Goal: Task Accomplishment & Management: Complete application form

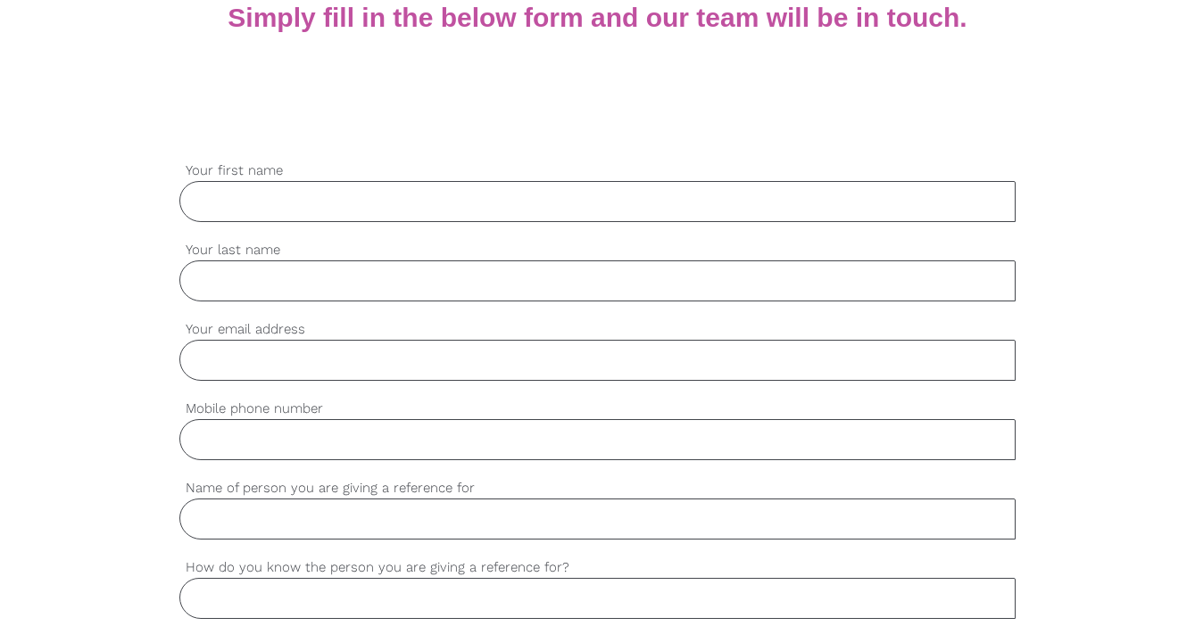
click at [297, 212] on input "Your first name" at bounding box center [597, 201] width 836 height 41
type input "[PERSON_NAME]"
type input "Tonkin"
type input "[PERSON_NAME][EMAIL_ADDRESS][DOMAIN_NAME]"
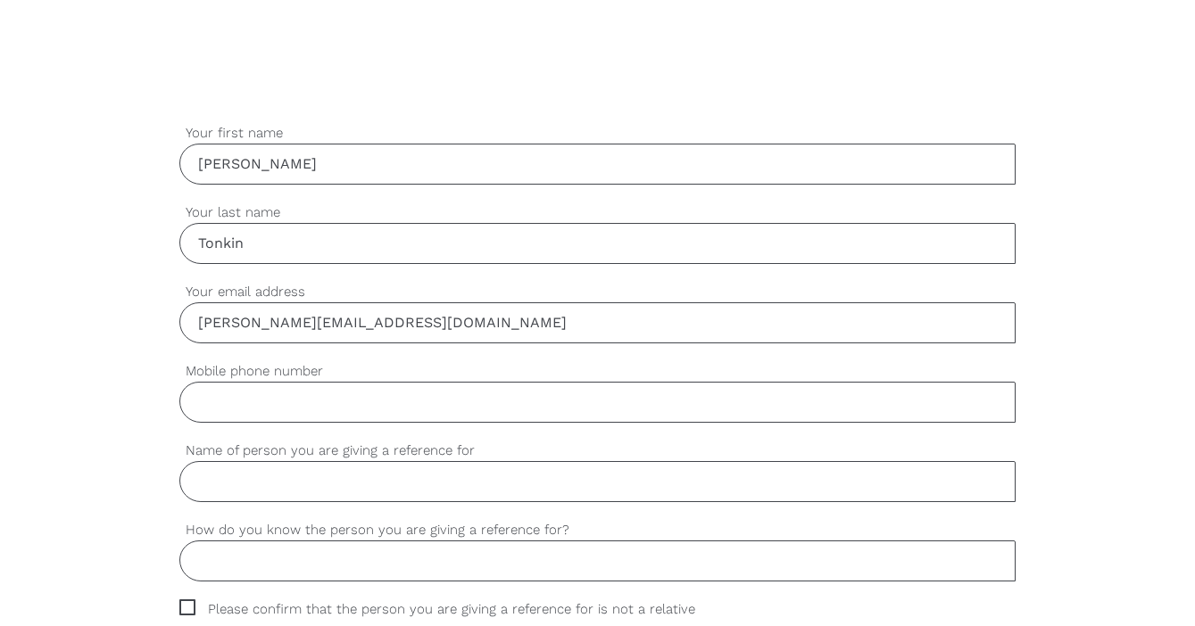
scroll to position [474, 0]
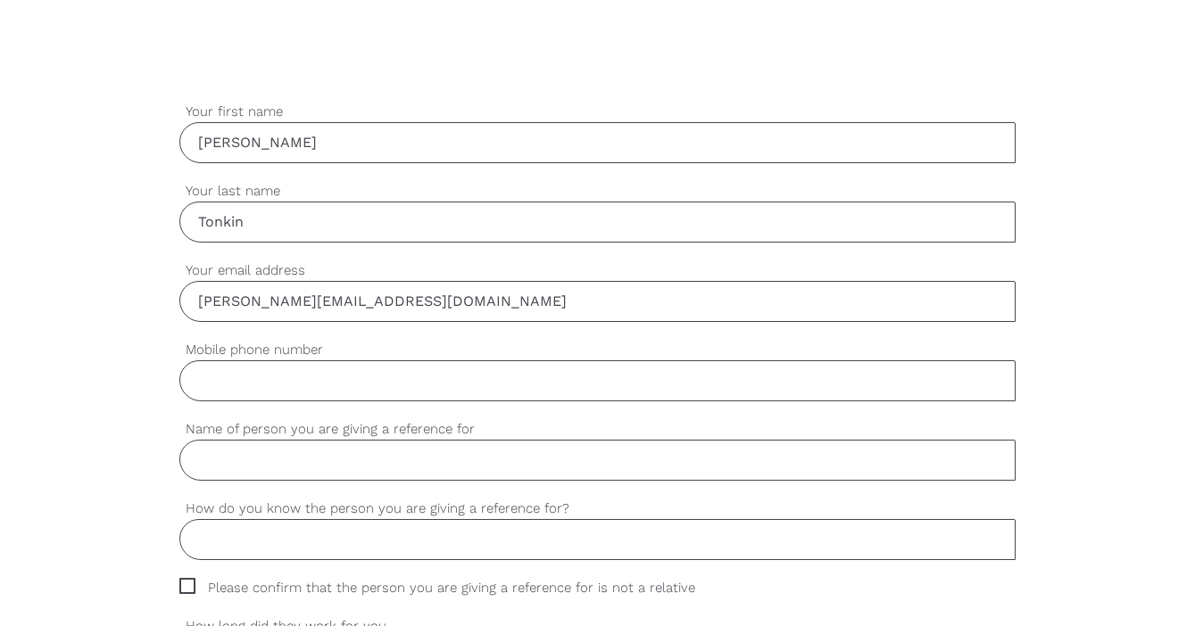
click at [273, 450] on input "Name of person you are giving a reference for" at bounding box center [597, 460] width 836 height 41
type input "[PERSON_NAME]"
click at [235, 540] on input "How do you know the person you are giving a reference for?" at bounding box center [597, 539] width 836 height 41
type input "S"
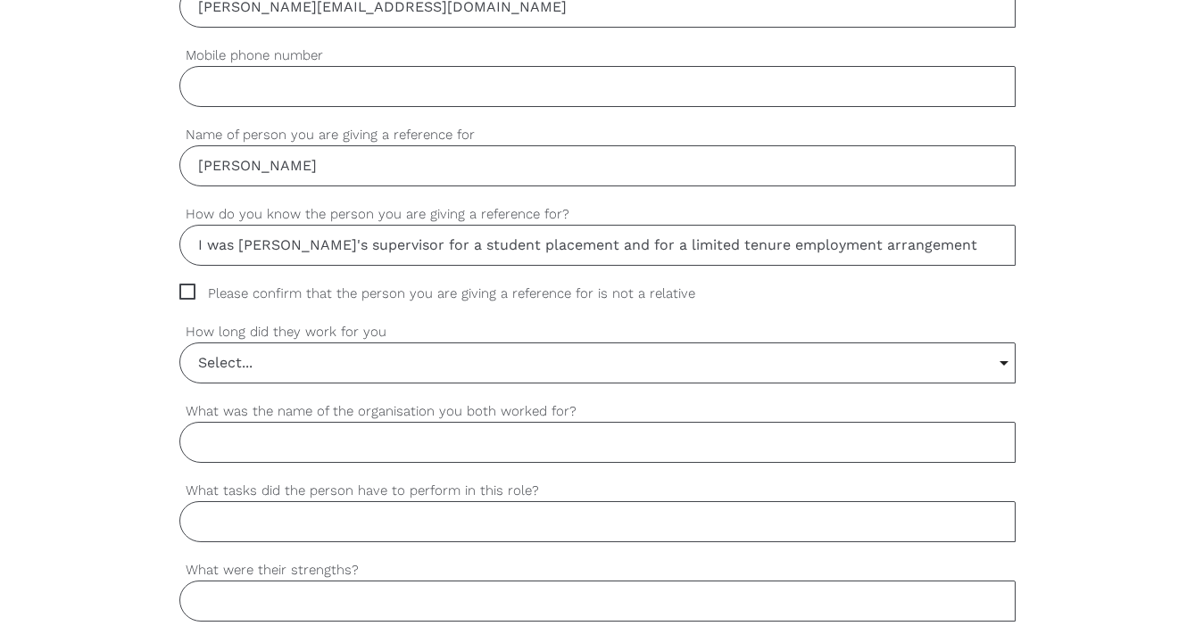
scroll to position [770, 0]
type input "I was [PERSON_NAME]'s supervisor for a student placement and for a limited tenu…"
click at [186, 291] on span "Please confirm that the person you are giving a reference for is not a relative" at bounding box center [454, 292] width 550 height 21
click at [186, 291] on input "Please confirm that the person you are giving a reference for is not a relative" at bounding box center [185, 288] width 12 height 12
checkbox input "true"
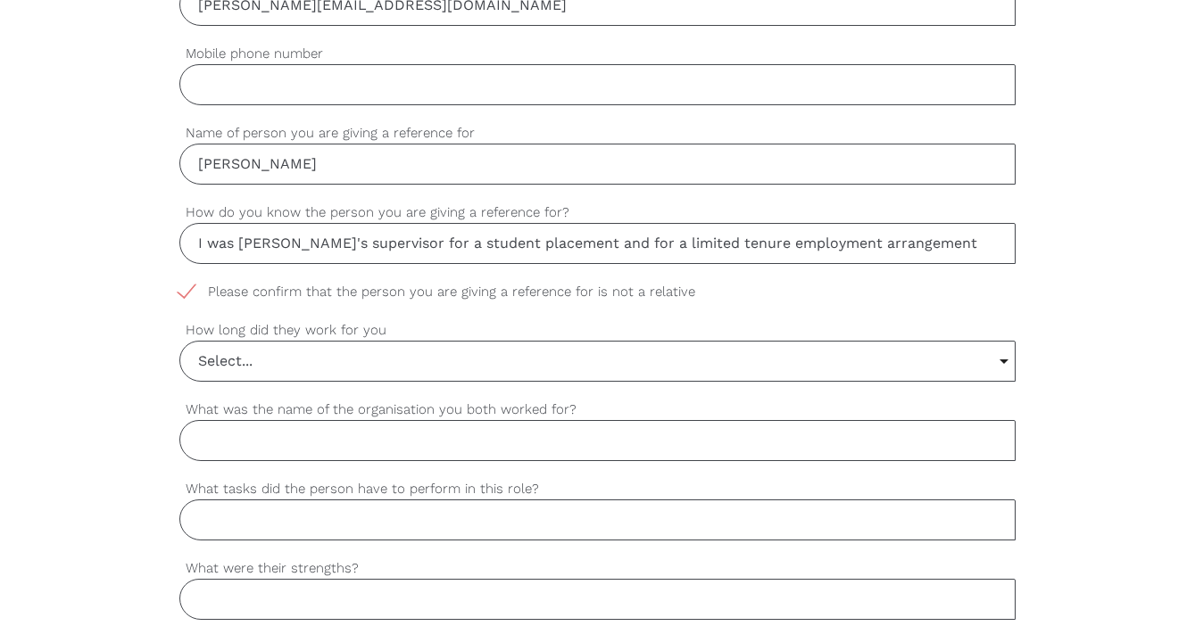
click at [212, 366] on input "Select..." at bounding box center [597, 361] width 834 height 39
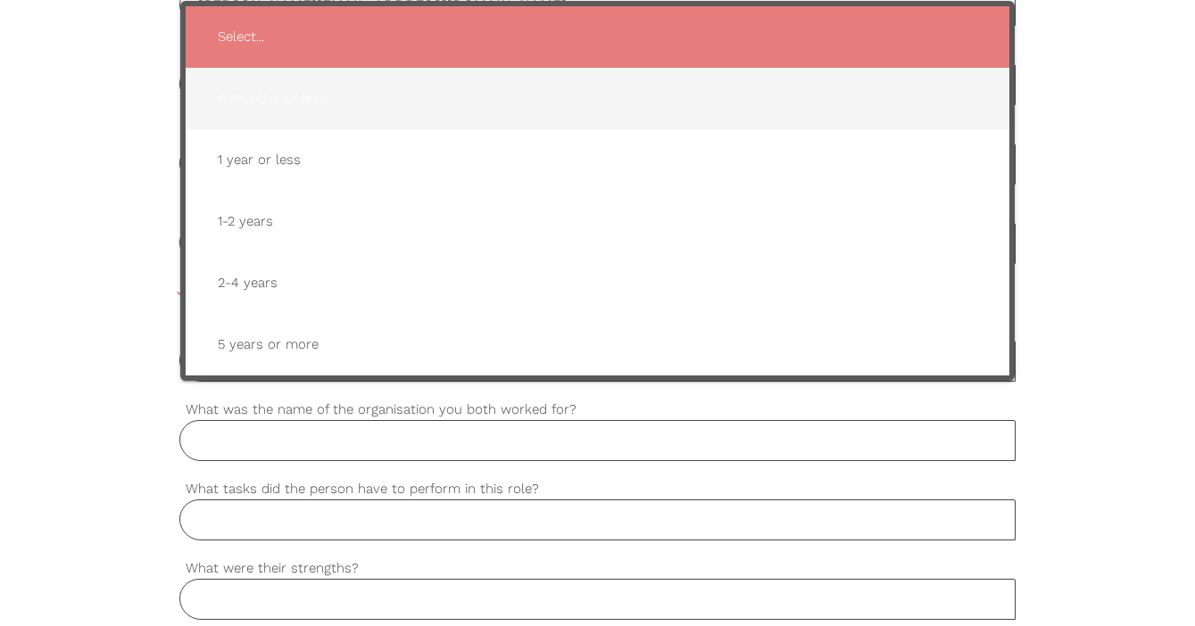
click at [270, 95] on span "6 months or less" at bounding box center [597, 99] width 788 height 44
type input "6 months or less"
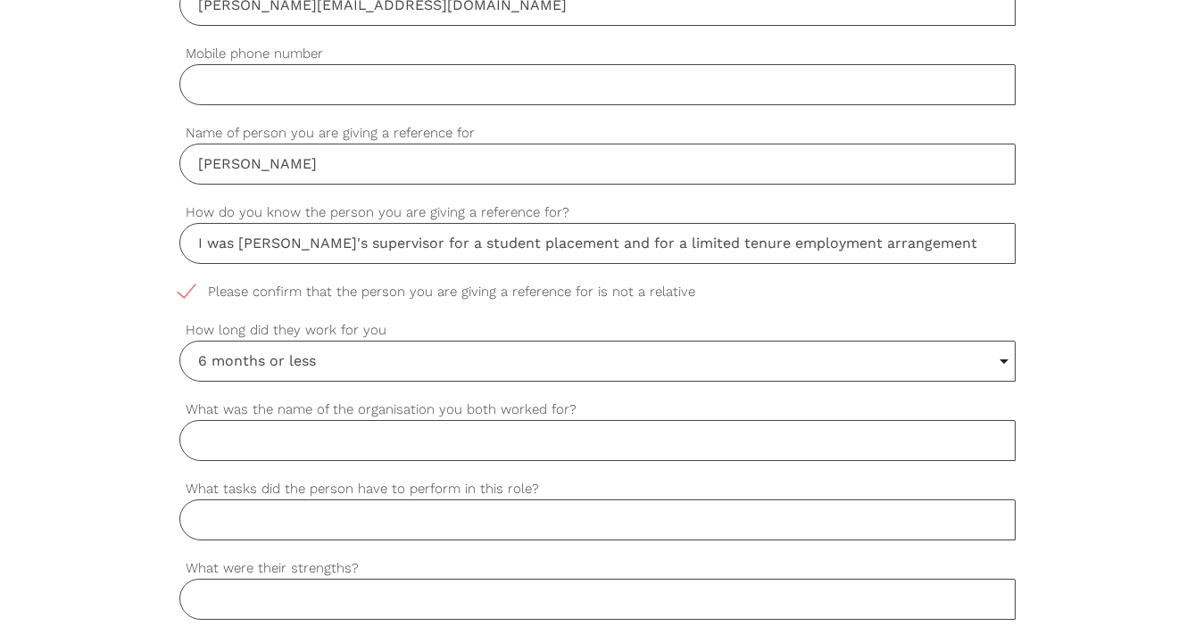
click at [246, 439] on input "What was the name of the organisation you both worked for?" at bounding box center [597, 440] width 836 height 41
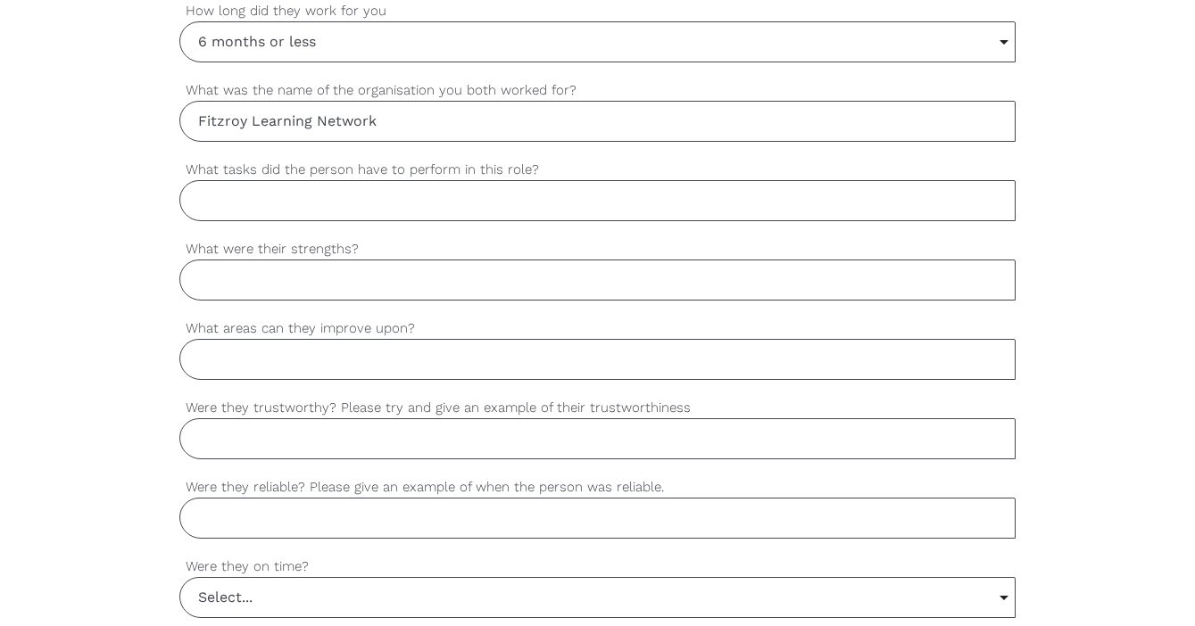
scroll to position [1098, 0]
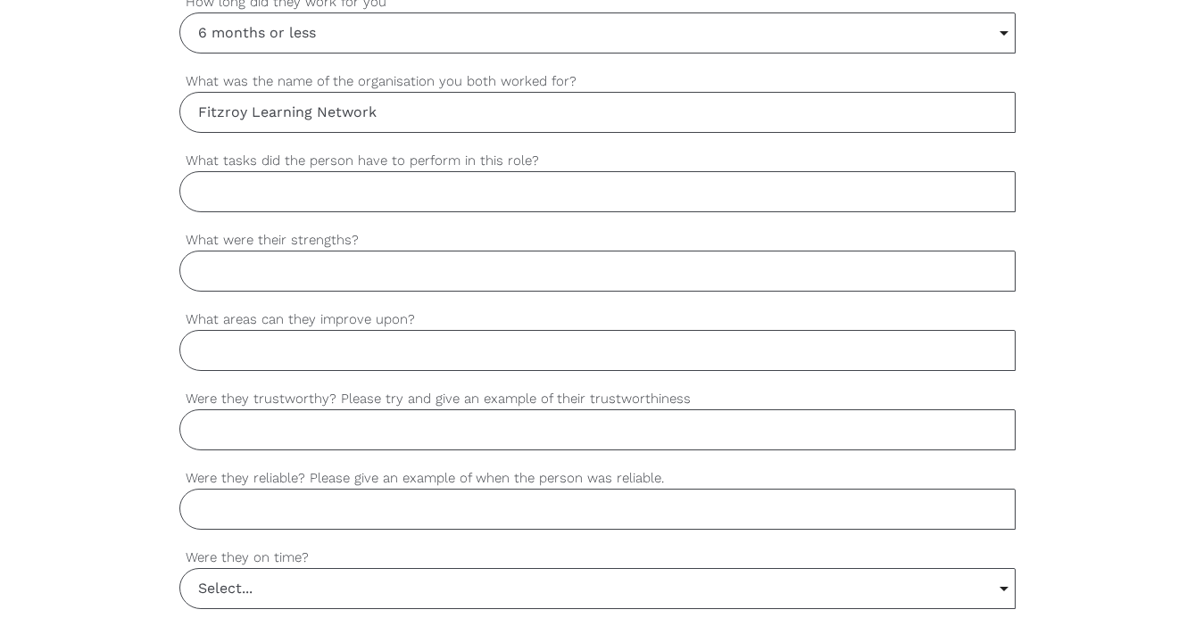
type input "Fitzroy Learning Network"
click at [221, 183] on input "What tasks did the person have to perform in this role?" at bounding box center [597, 191] width 836 height 41
type input "Community support - form filling, navigating gov websites, classroom assistance"
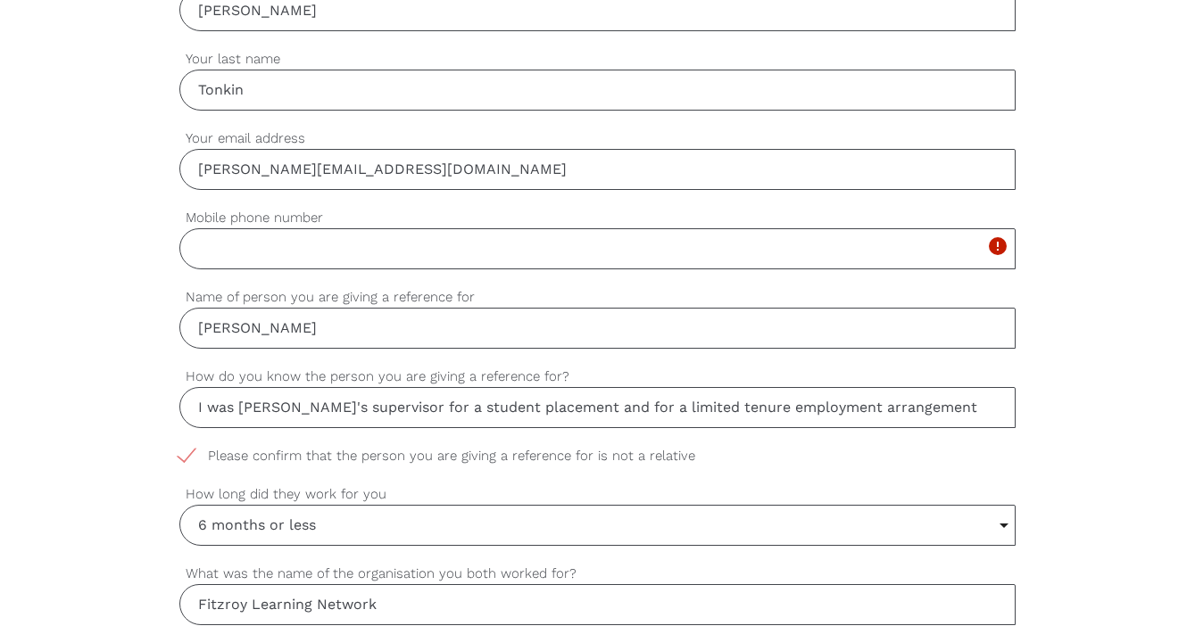
scroll to position [575, 0]
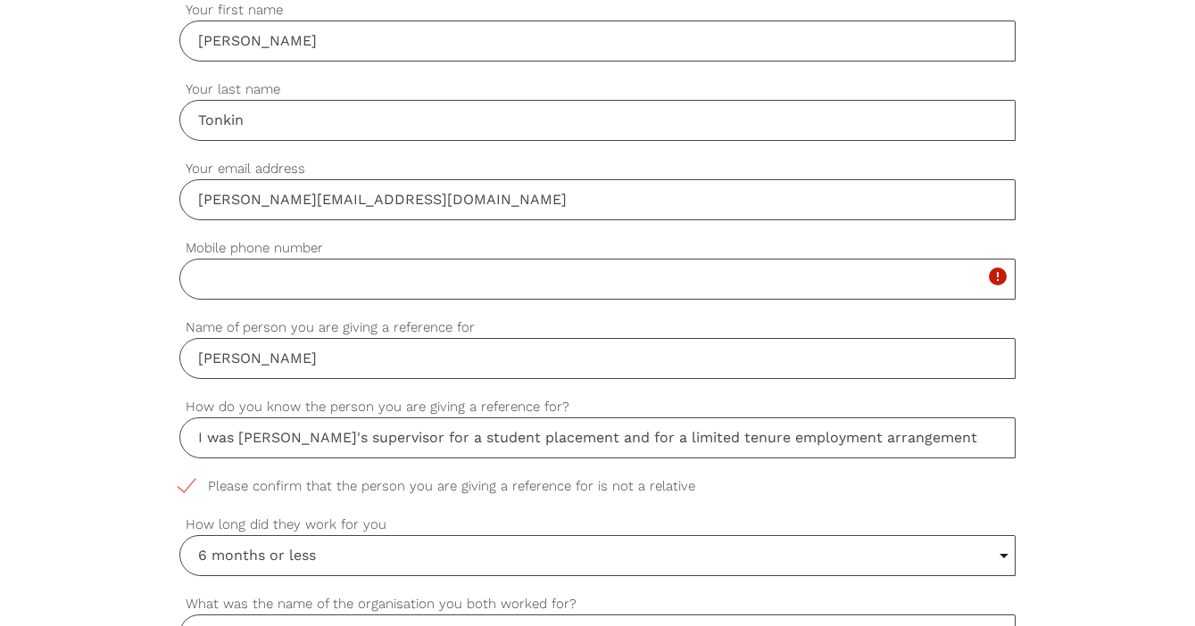
click at [314, 282] on input "Mobile phone number" at bounding box center [597, 279] width 836 height 41
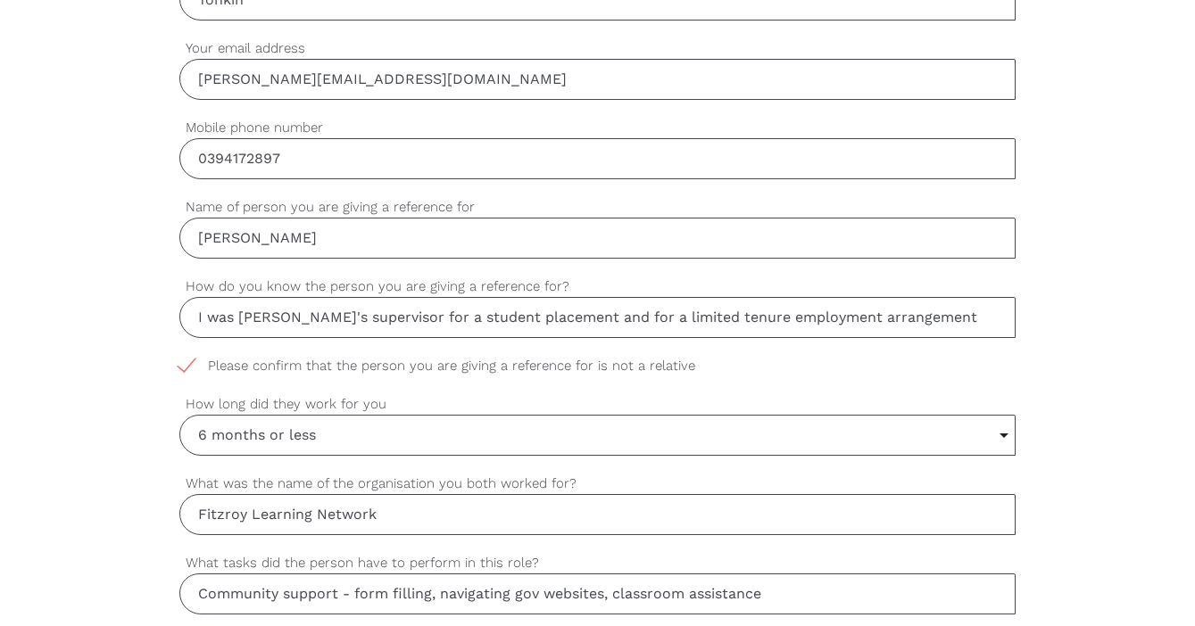
scroll to position [708, 0]
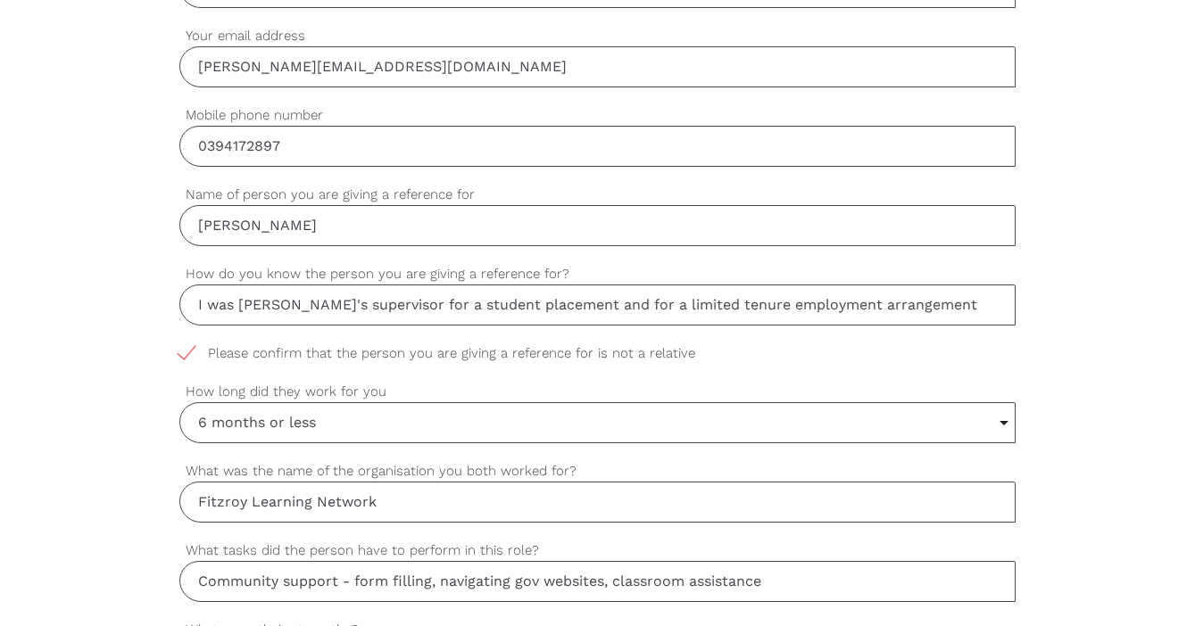
type input "0394172897"
click at [305, 260] on div "settings [PERSON_NAME] Name of person you are giving a reference for" at bounding box center [597, 224] width 836 height 79
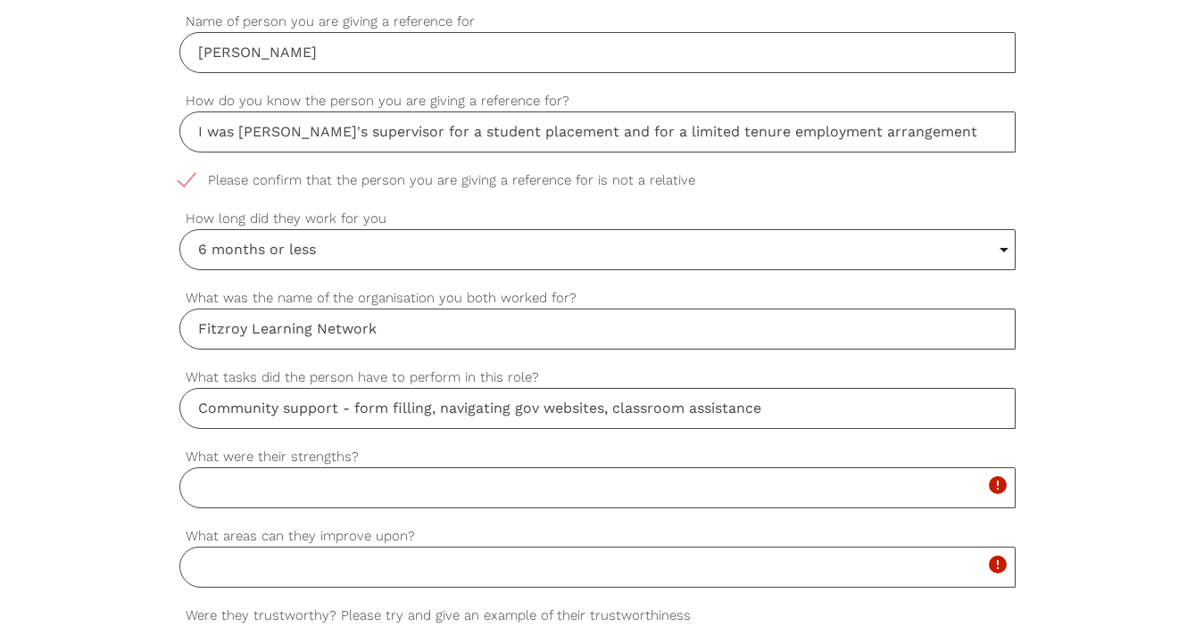
scroll to position [898, 0]
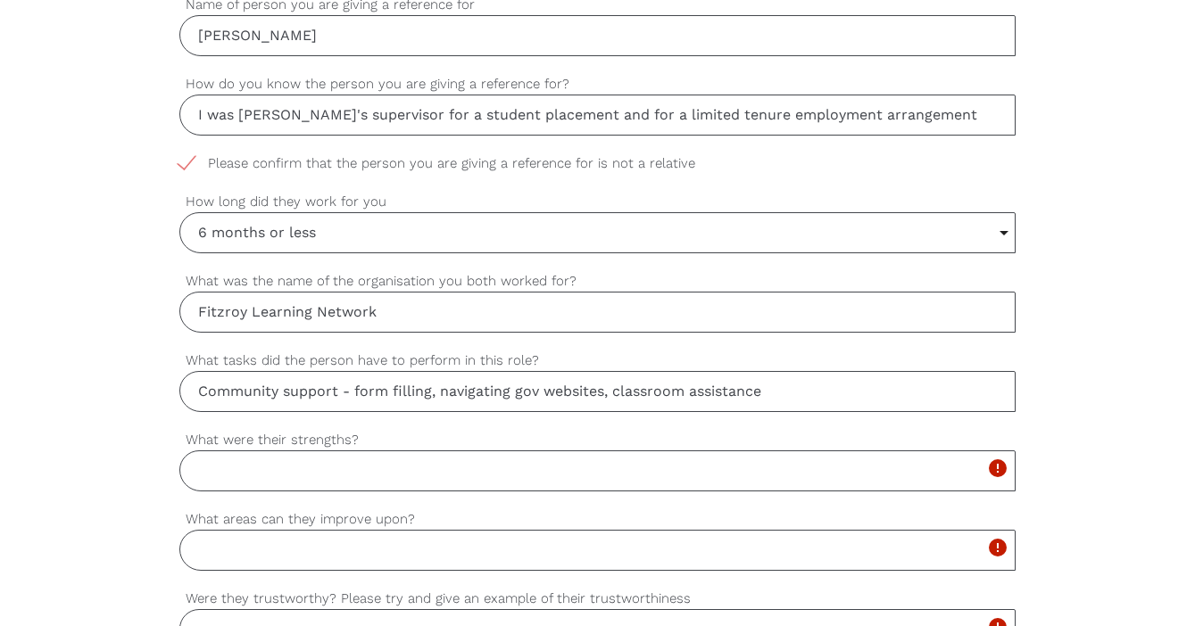
click at [761, 389] on input "Community support - form filling, navigating gov websites, classroom assistance" at bounding box center [597, 391] width 836 height 41
type input "Community support - form filling, navigating gov websites, classroom assistance…"
click at [319, 459] on input "What were their strengths?" at bounding box center [597, 471] width 836 height 41
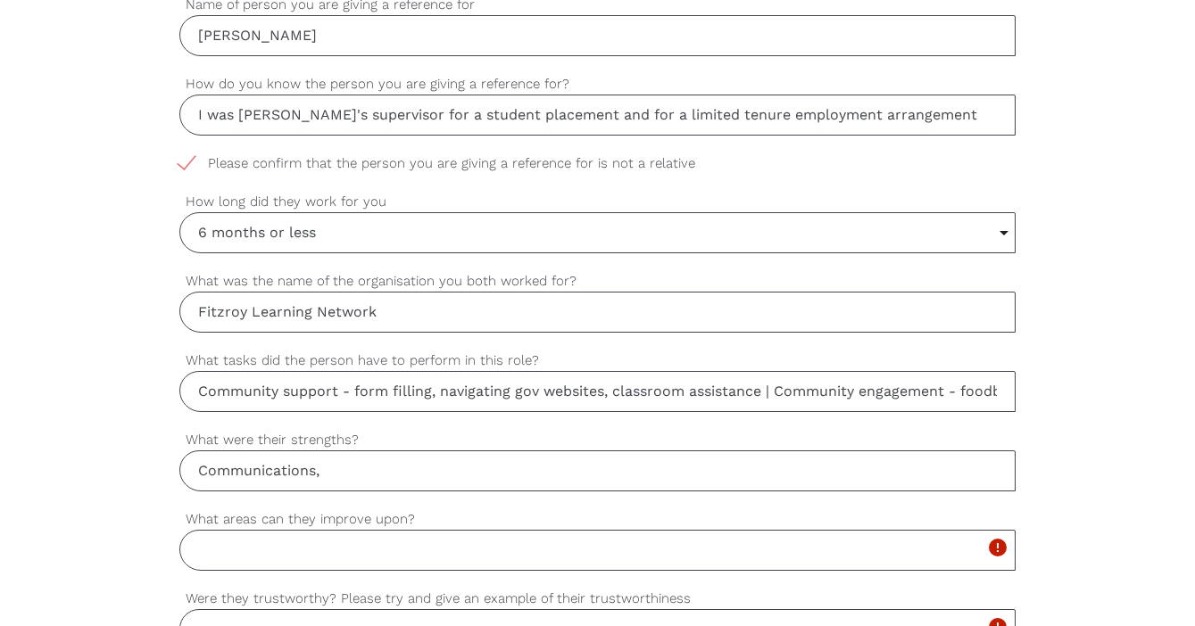
click at [332, 471] on input "Communications," at bounding box center [597, 471] width 836 height 41
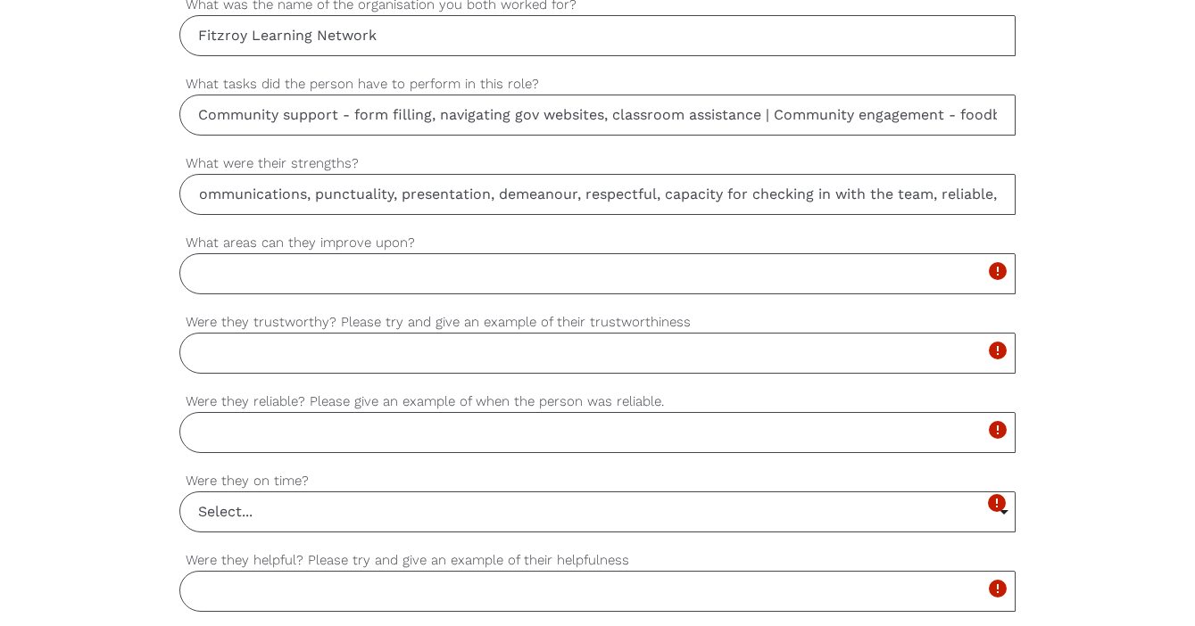
scroll to position [0, 14]
type input "Communications, punctuality, presentation, demeanour, respectful, capacity for …"
click at [244, 280] on input "What areas can they improve upon?" at bounding box center [597, 273] width 836 height 41
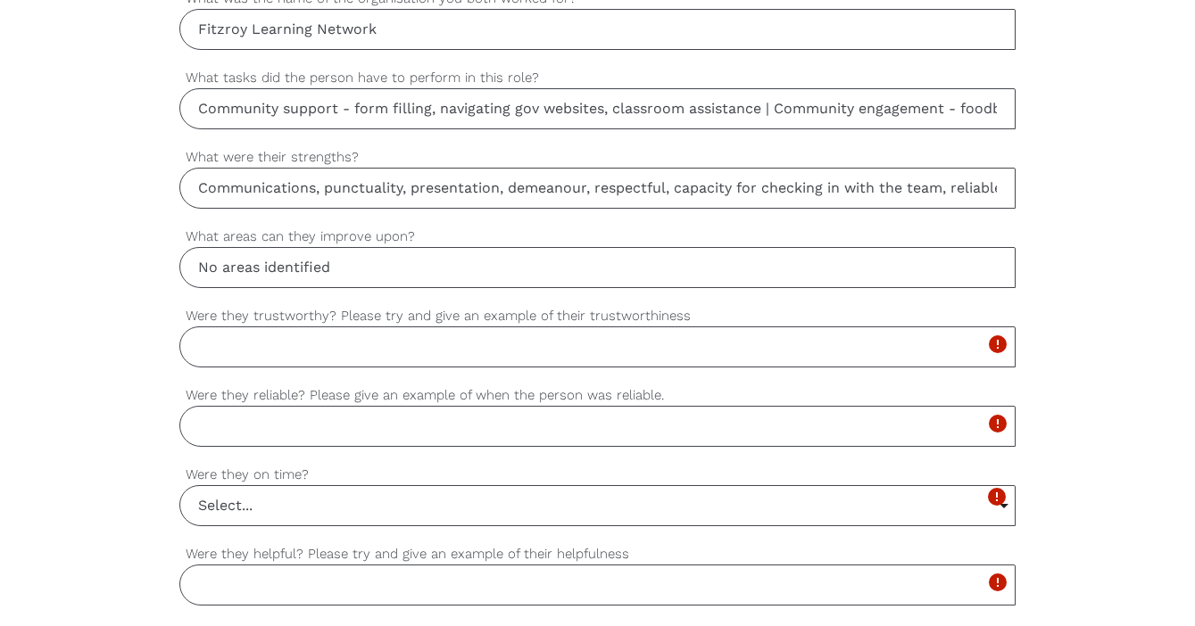
type input "No areas identified"
click at [225, 342] on input "Were they trustworthy? Please try and give an example of their trustworthiness" at bounding box center [597, 347] width 836 height 41
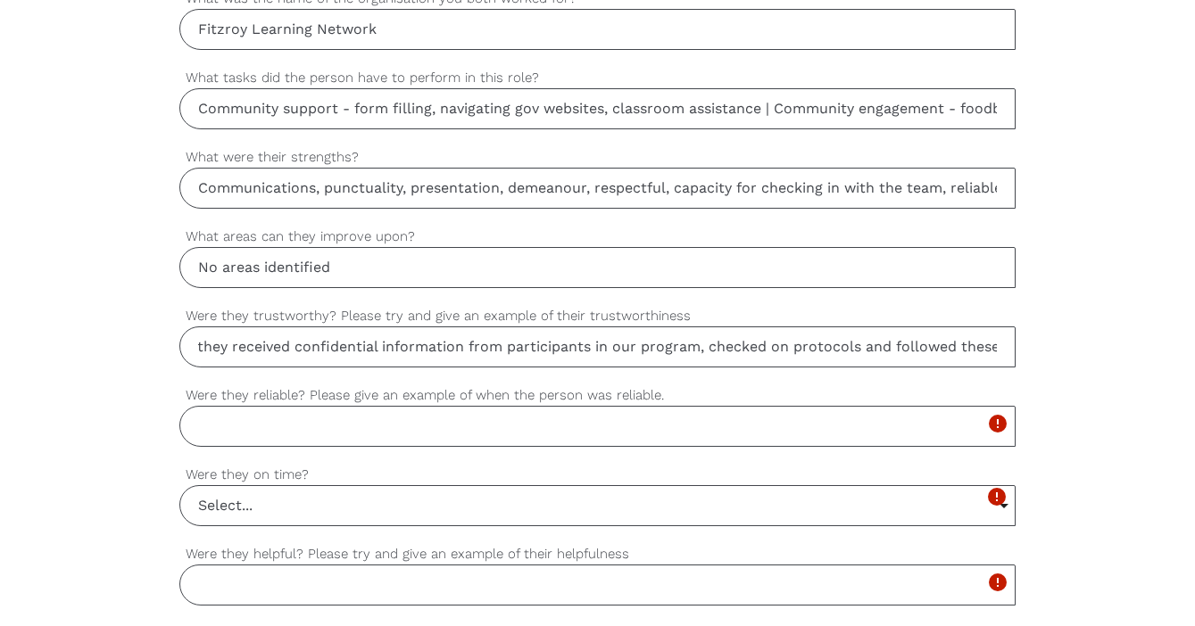
scroll to position [0, 35]
type input "Yes, they received confidential information from participants in our program, c…"
click at [217, 418] on input "Were they reliable? Please give an example of when the person was reliable." at bounding box center [597, 426] width 836 height 41
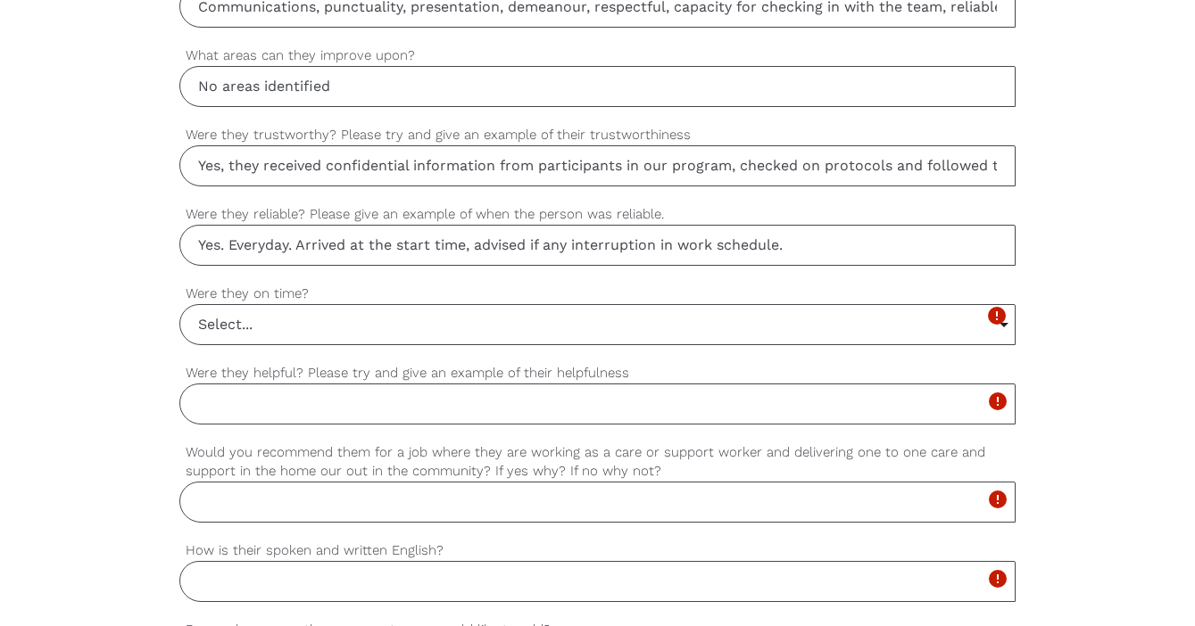
scroll to position [1371, 0]
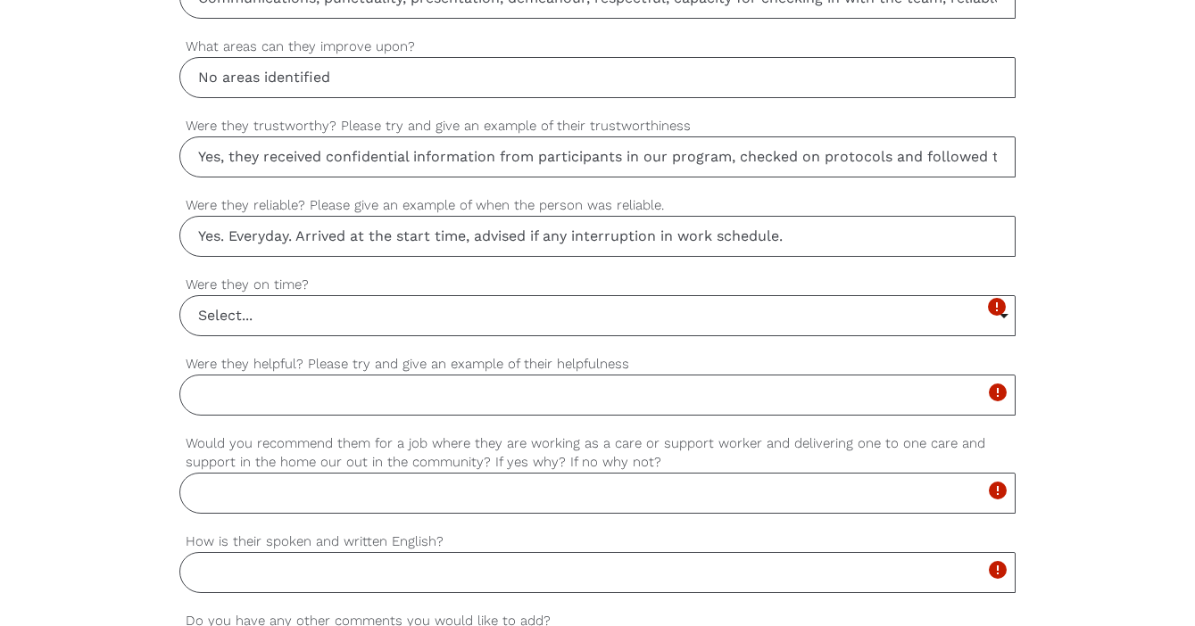
type input "Yes. Everyday. Arrived at the start time, advised if any interruption in work s…"
click at [289, 315] on input "Select..." at bounding box center [597, 315] width 834 height 39
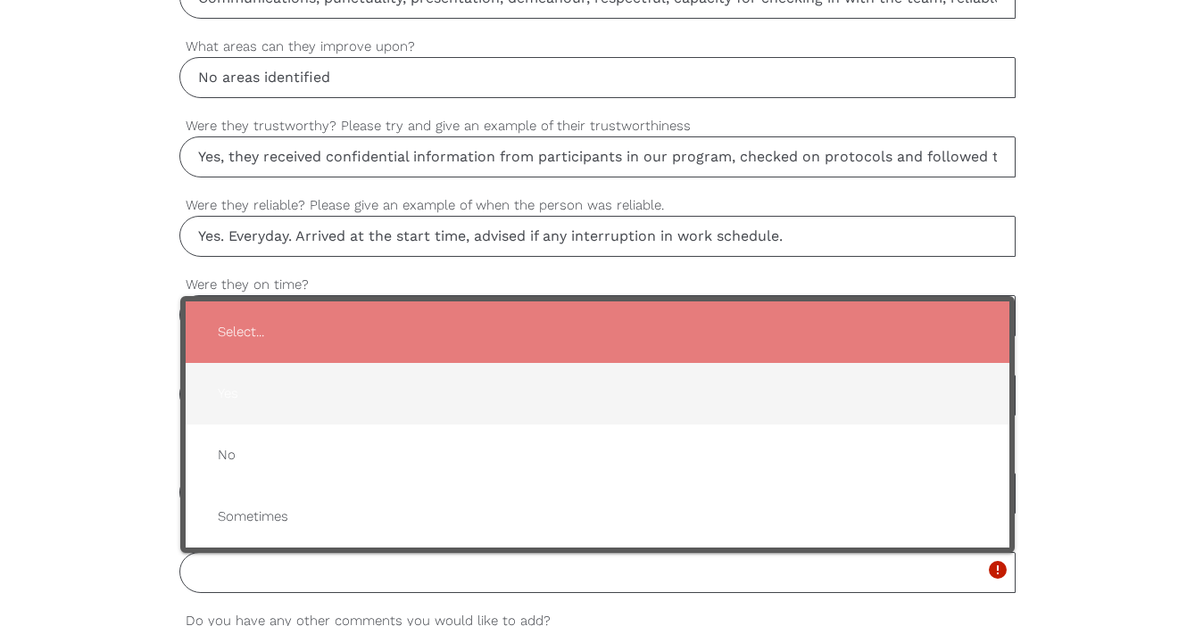
click at [228, 389] on span "Yes" at bounding box center [597, 394] width 788 height 44
type input "Yes"
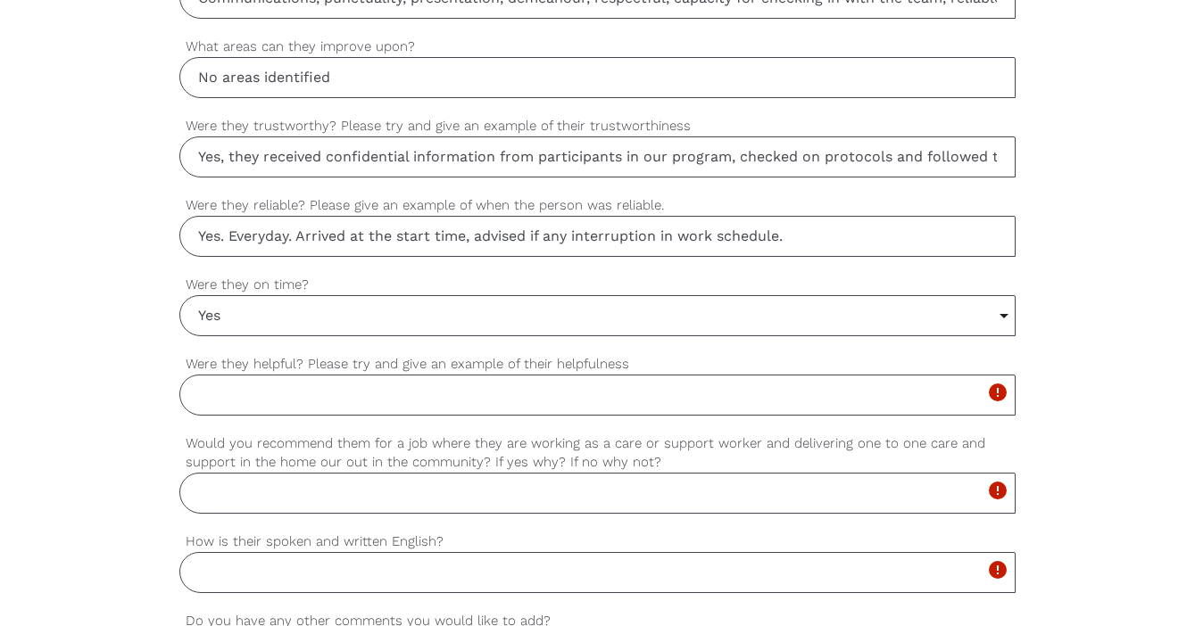
click at [228, 389] on input "Were they helpful? Please try and give an example of their helpfulness" at bounding box center [597, 395] width 836 height 41
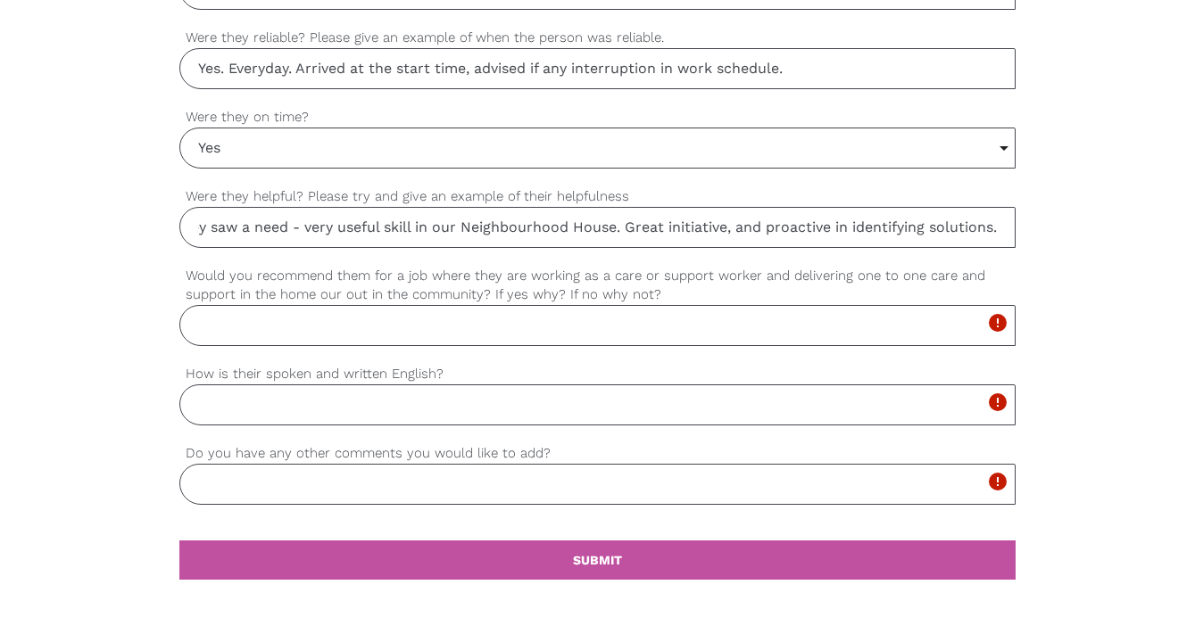
scroll to position [1556, 0]
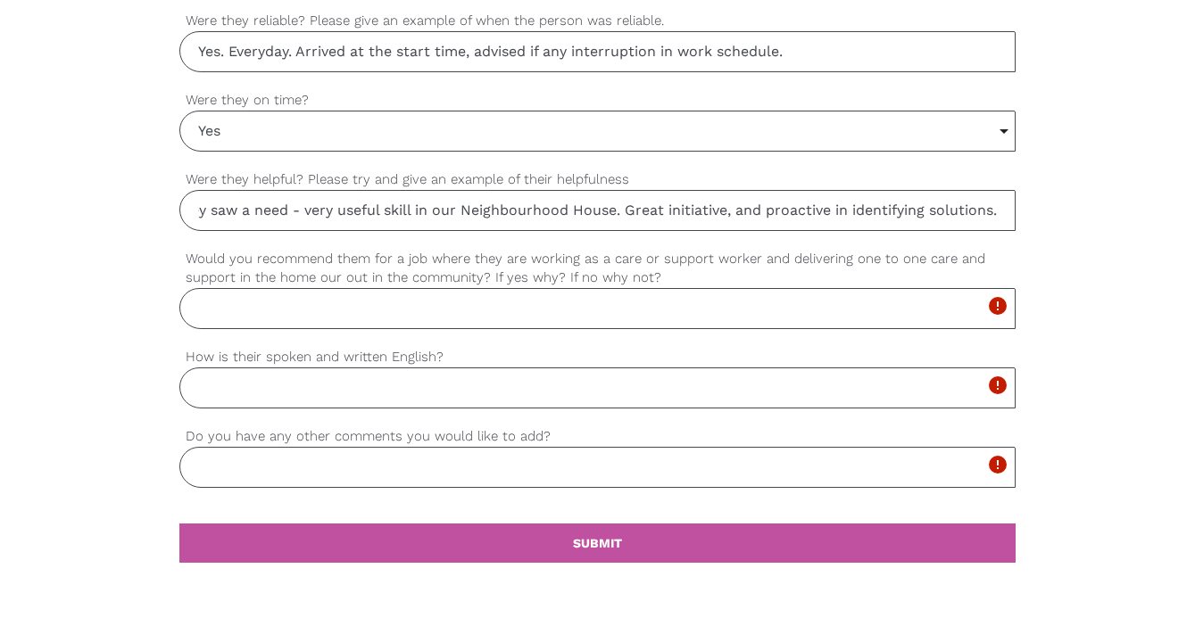
type input "Yes, jumped in to assist when they saw a need - very useful skill in our Neighb…"
click at [240, 301] on input "Would you recommend them for a job where they are working as a care or support …" at bounding box center [597, 308] width 836 height 41
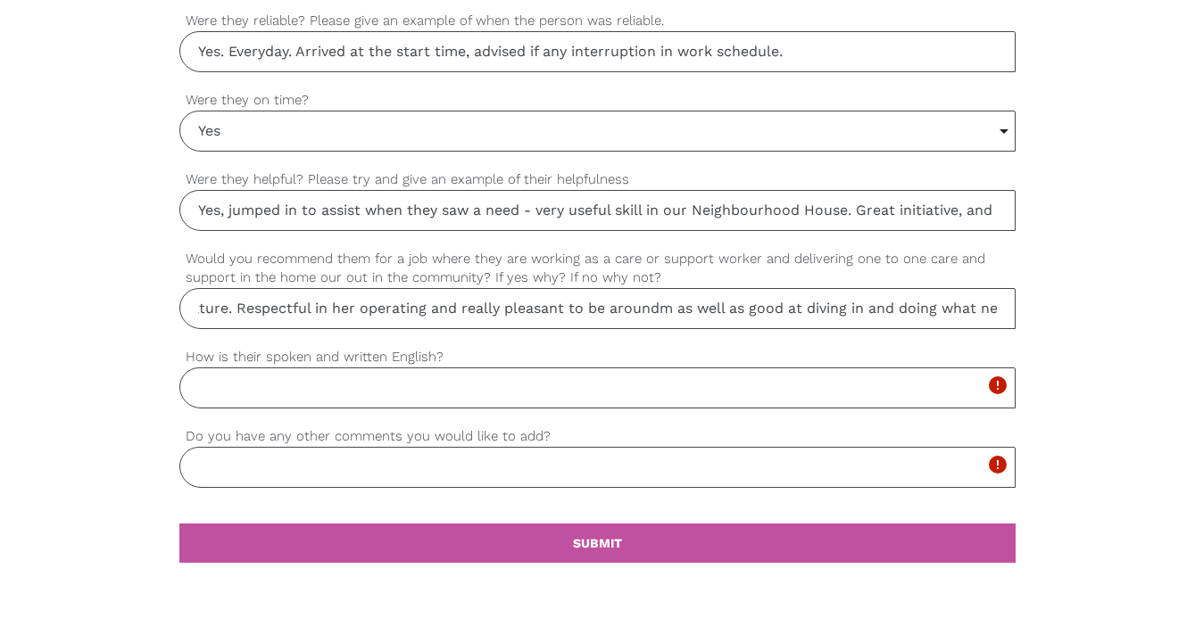
scroll to position [0, 461]
type input "Yes, absolutely, [PERSON_NAME] has a lovely friendly engaging nature. Respectfu…"
click at [227, 379] on input "How is their spoken and written English?" at bounding box center [597, 388] width 836 height 41
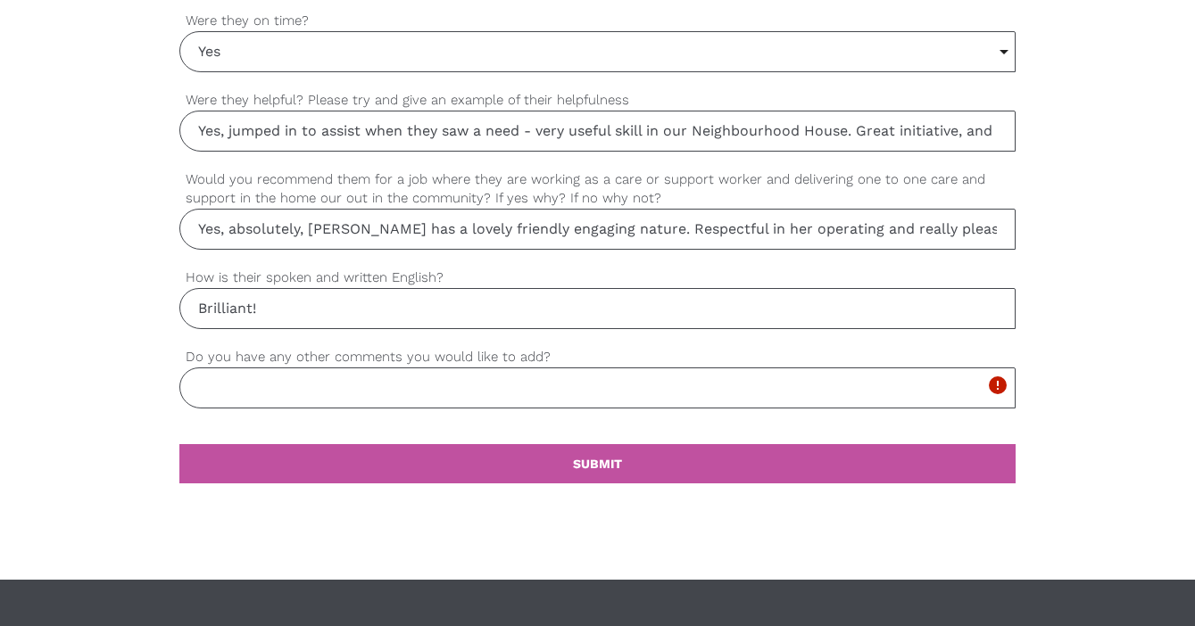
scroll to position [1636, 0]
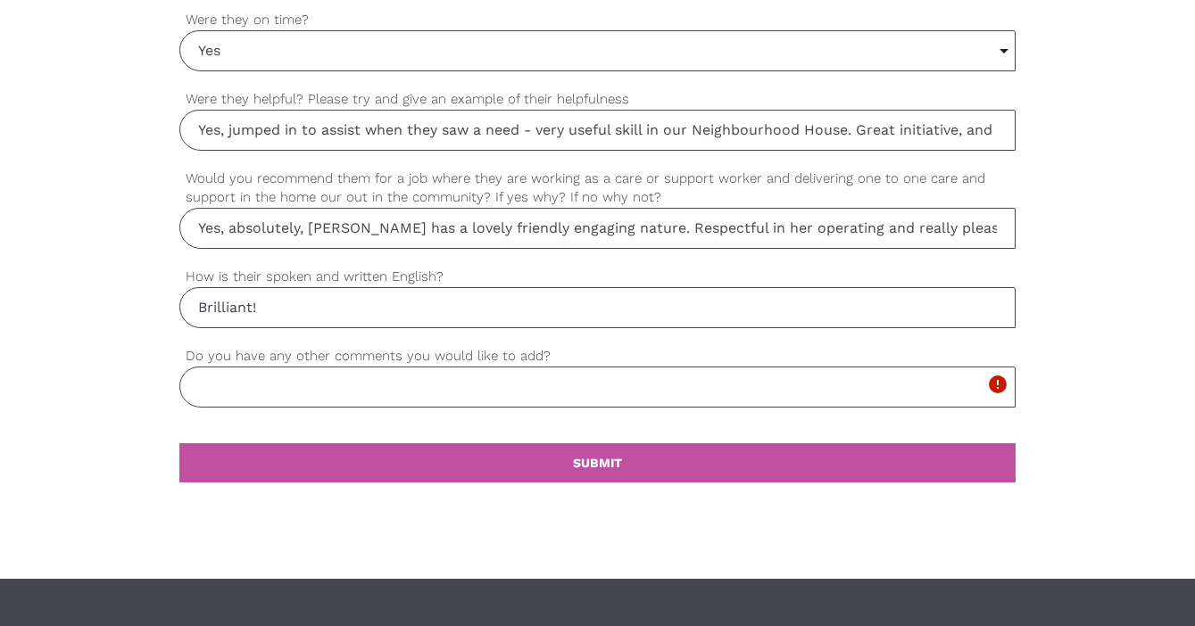
type input "Brilliant!"
click at [236, 390] on input "Do you have any other comments you would like to add?" at bounding box center [597, 387] width 836 height 41
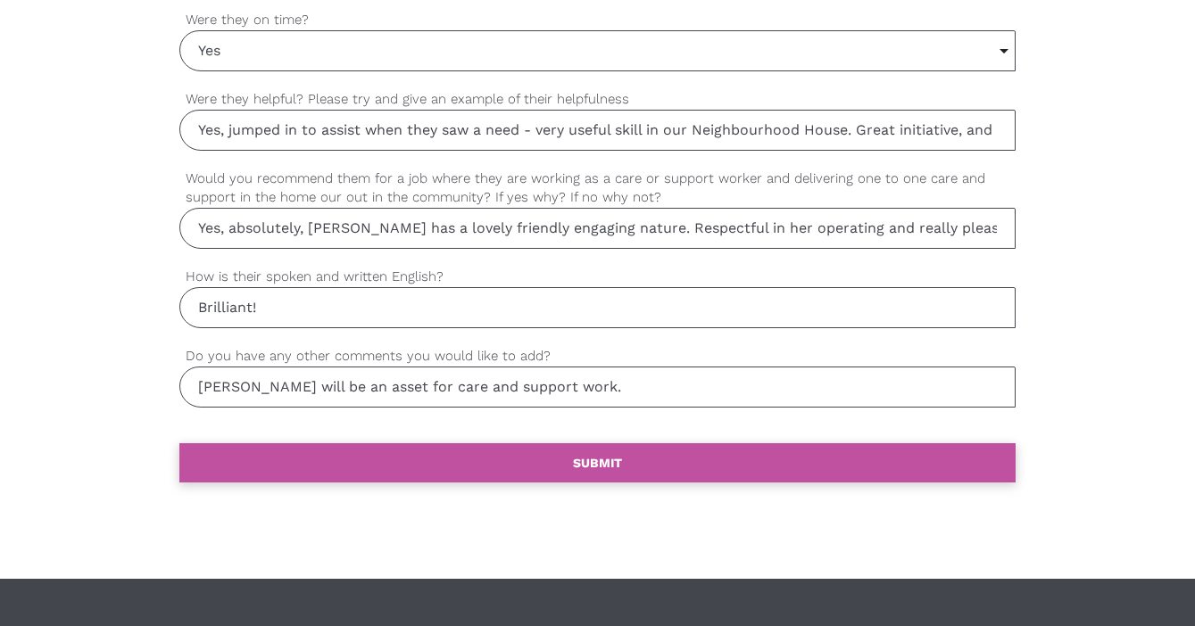
type input "[PERSON_NAME] will be an asset for care and support work."
click at [567, 451] on link "settings SUBMIT" at bounding box center [597, 462] width 836 height 39
